Goal: Information Seeking & Learning: Understand process/instructions

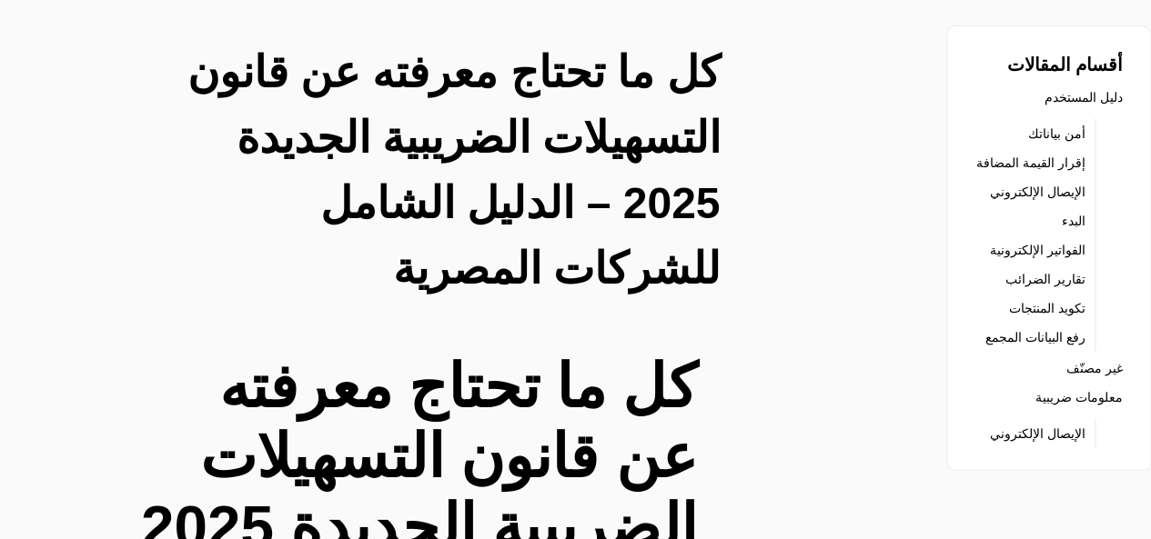
scroll to position [7, 0]
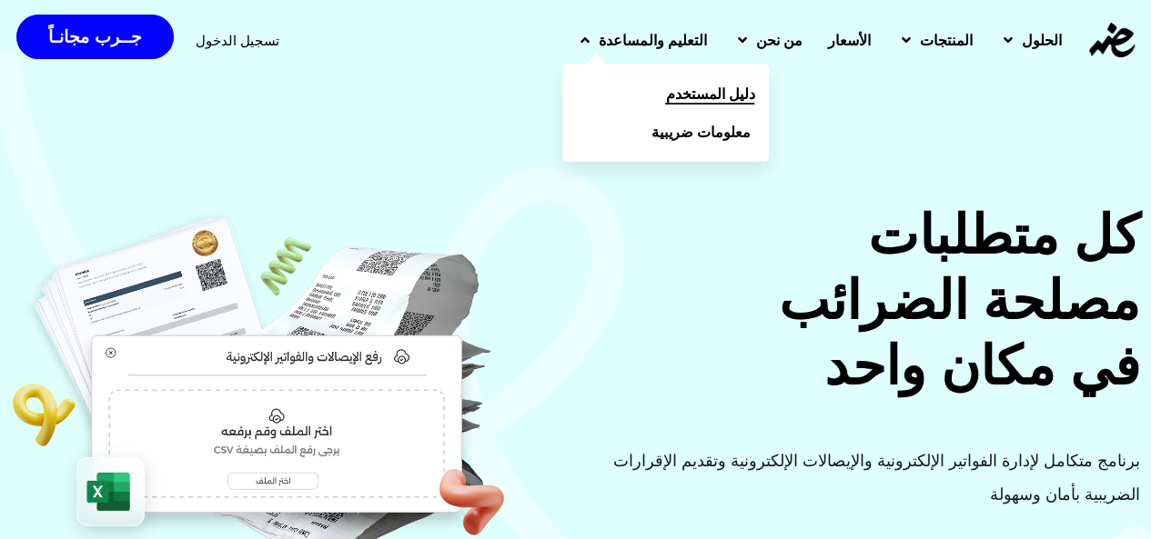
click at [596, 97] on link "دليل المستخدم" at bounding box center [665, 94] width 206 height 38
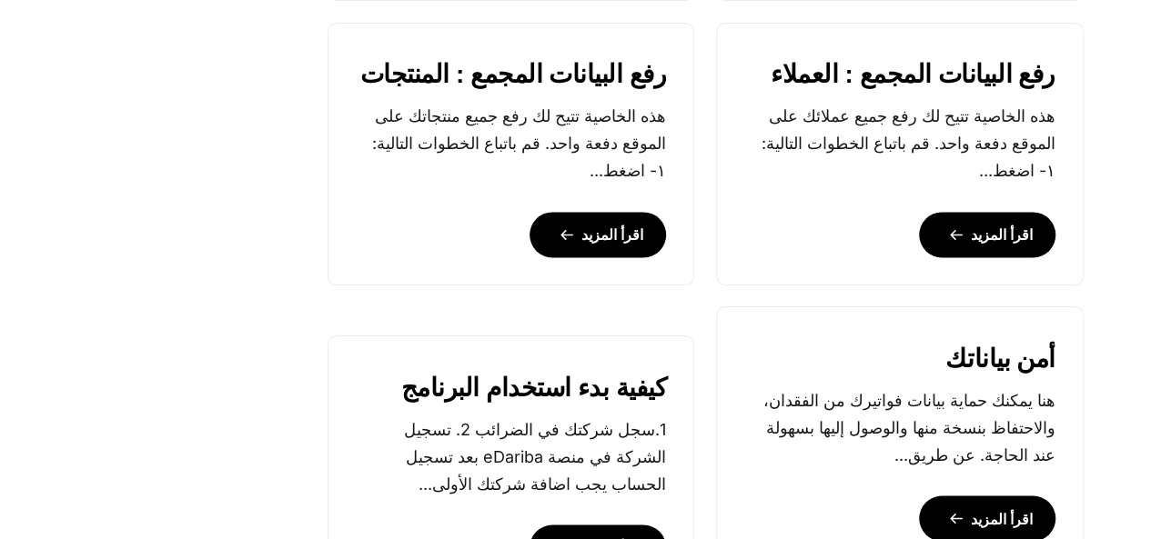
scroll to position [1455, 0]
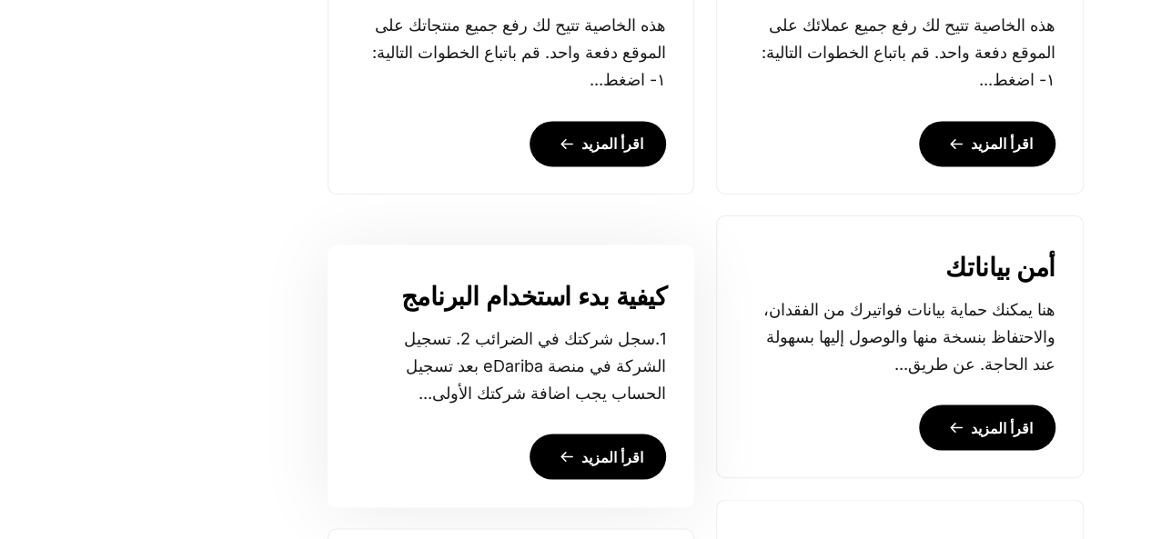
click at [572, 456] on link "اقرأ المزيد" at bounding box center [597, 456] width 136 height 45
